Goal: Obtain resource: Obtain resource

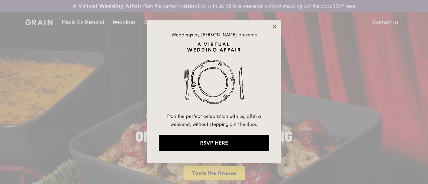
click at [275, 26] on icon at bounding box center [274, 27] width 6 height 6
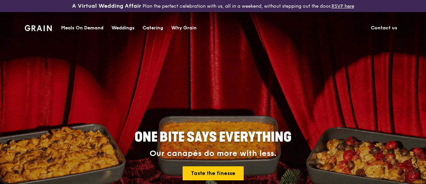
click at [155, 30] on div "Catering" at bounding box center [153, 28] width 21 height 20
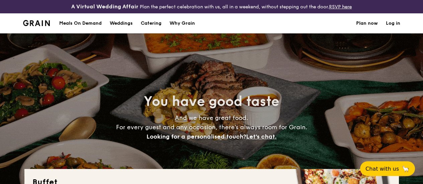
select select
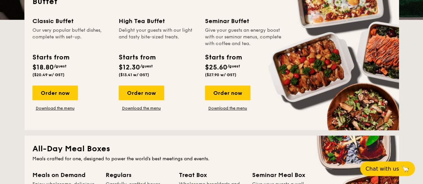
scroll to position [167, 0]
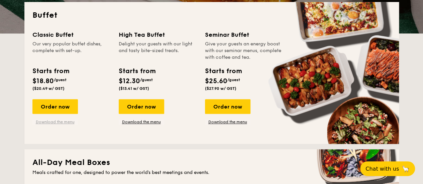
click at [67, 125] on link "Download the menu" at bounding box center [54, 121] width 45 height 5
